Goal: Transaction & Acquisition: Purchase product/service

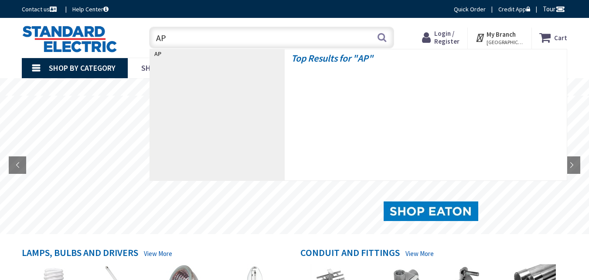
type input "APC"
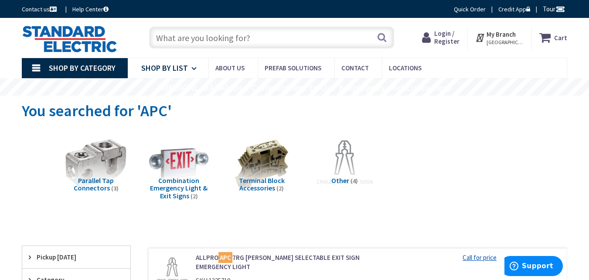
click at [189, 73] on link "Shop By List" at bounding box center [168, 68] width 81 height 20
